Goal: Transaction & Acquisition: Purchase product/service

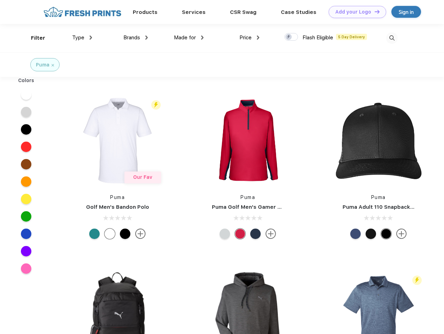
click at [355, 12] on link "Add your Logo Design Tool" at bounding box center [356, 12] width 57 height 12
click at [0, 0] on div "Design Tool" at bounding box center [0, 0] width 0 height 0
click at [374, 11] on link "Add your Logo Design Tool" at bounding box center [356, 12] width 57 height 12
click at [33, 38] on div "Filter" at bounding box center [38, 38] width 14 height 8
click at [82, 38] on span "Type" at bounding box center [78, 37] width 12 height 6
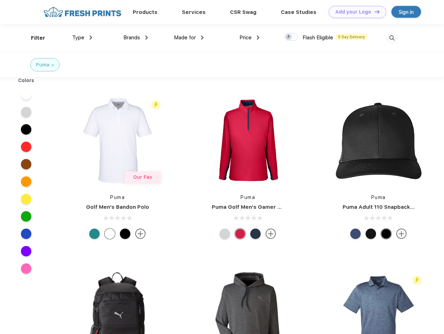
click at [135, 38] on span "Brands" at bounding box center [131, 37] width 17 height 6
click at [189, 38] on span "Made for" at bounding box center [185, 37] width 22 height 6
click at [249, 38] on span "Price" at bounding box center [245, 37] width 12 height 6
click at [291, 37] on div at bounding box center [291, 37] width 14 height 8
click at [289, 37] on input "checkbox" at bounding box center [286, 35] width 5 height 5
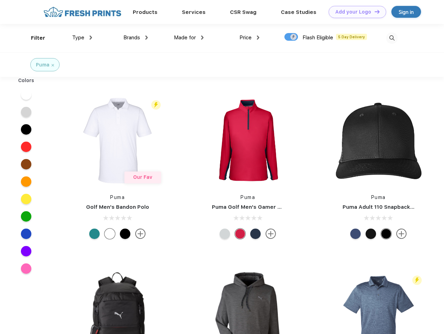
click at [392, 38] on img at bounding box center [391, 37] width 11 height 11
